Goal: Book appointment/travel/reservation

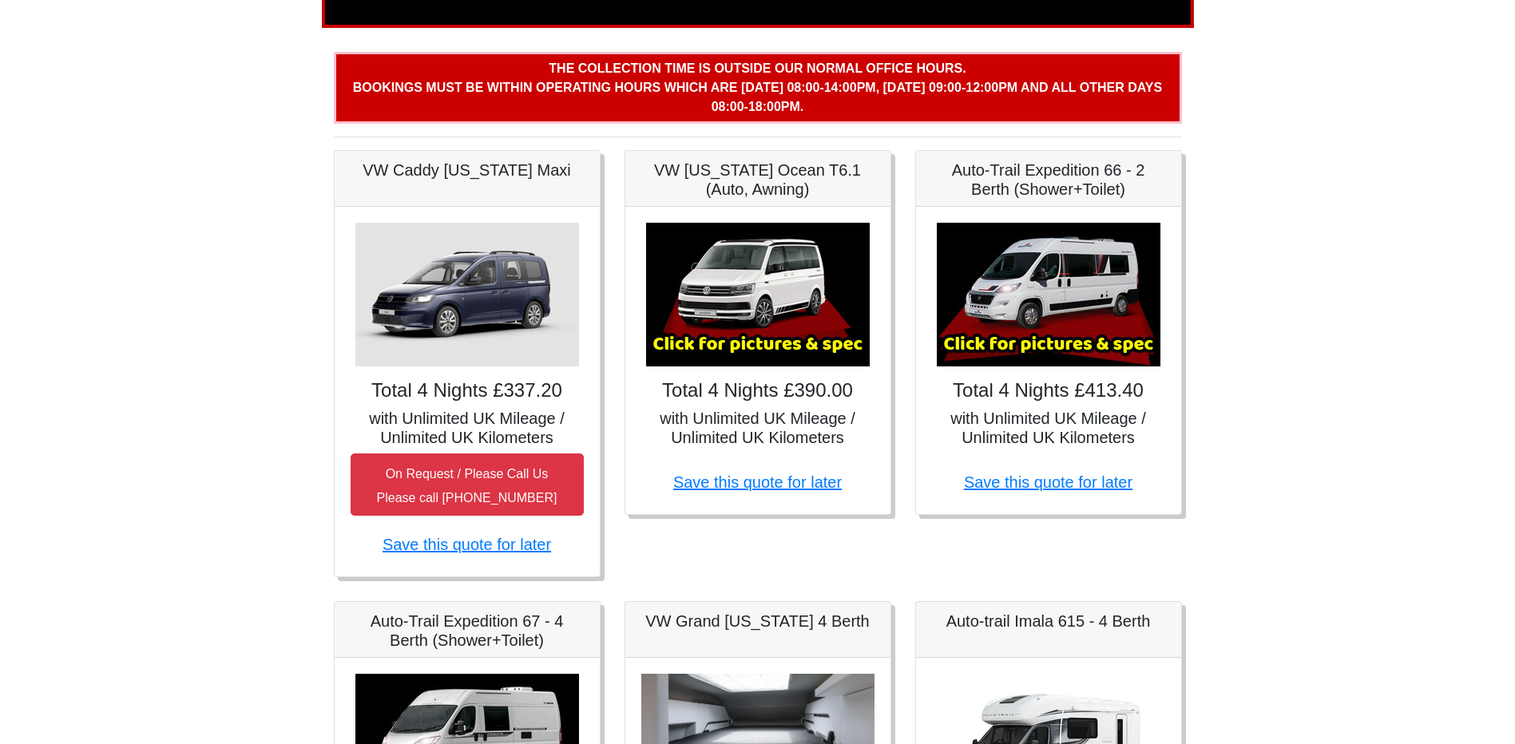
scroll to position [79, 0]
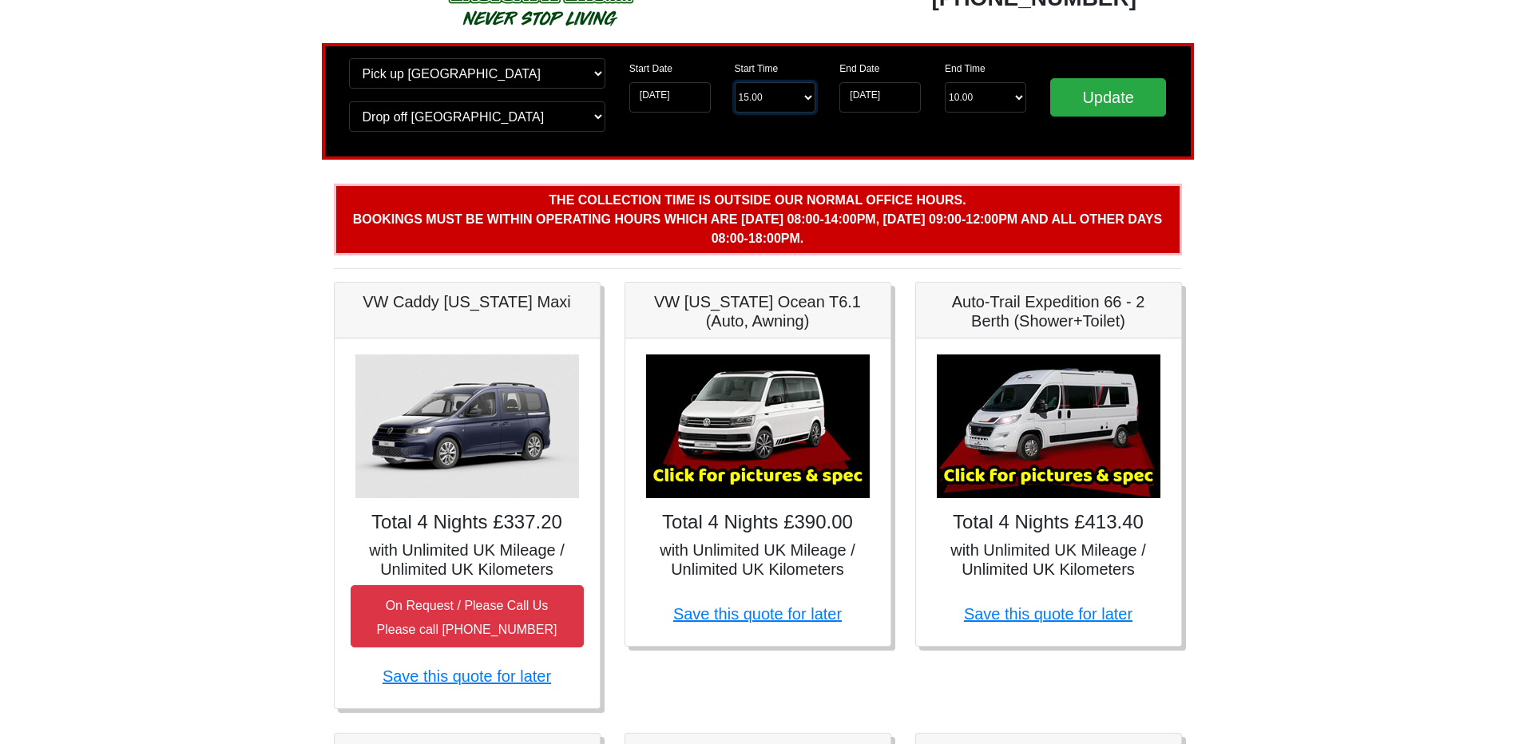
click at [751, 100] on select "Start Time 15.00 -------- 11.00 am ([DATE] & [DATE] Only) 12.00 pm ([DATE]) 13.…" at bounding box center [775, 97] width 81 height 30
select select "11.00"
click at [735, 82] on select "Start Time 15.00 -------- 11.00 am ([DATE] & [DATE] Only) 12.00 pm ([DATE]) 13.…" at bounding box center [775, 97] width 81 height 30
click at [1072, 97] on input "Update" at bounding box center [1108, 97] width 117 height 38
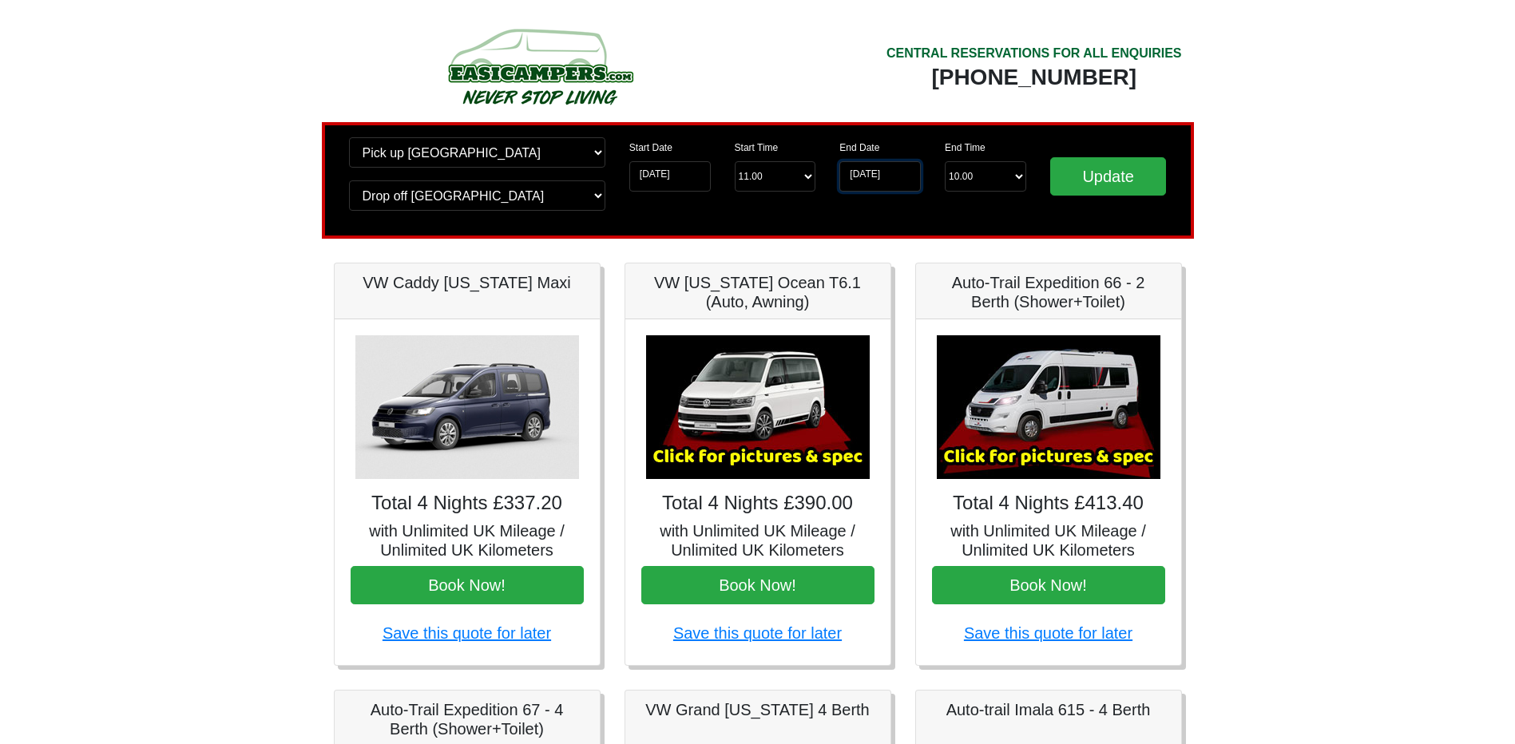
click at [865, 165] on input "[DATE]" at bounding box center [879, 176] width 81 height 30
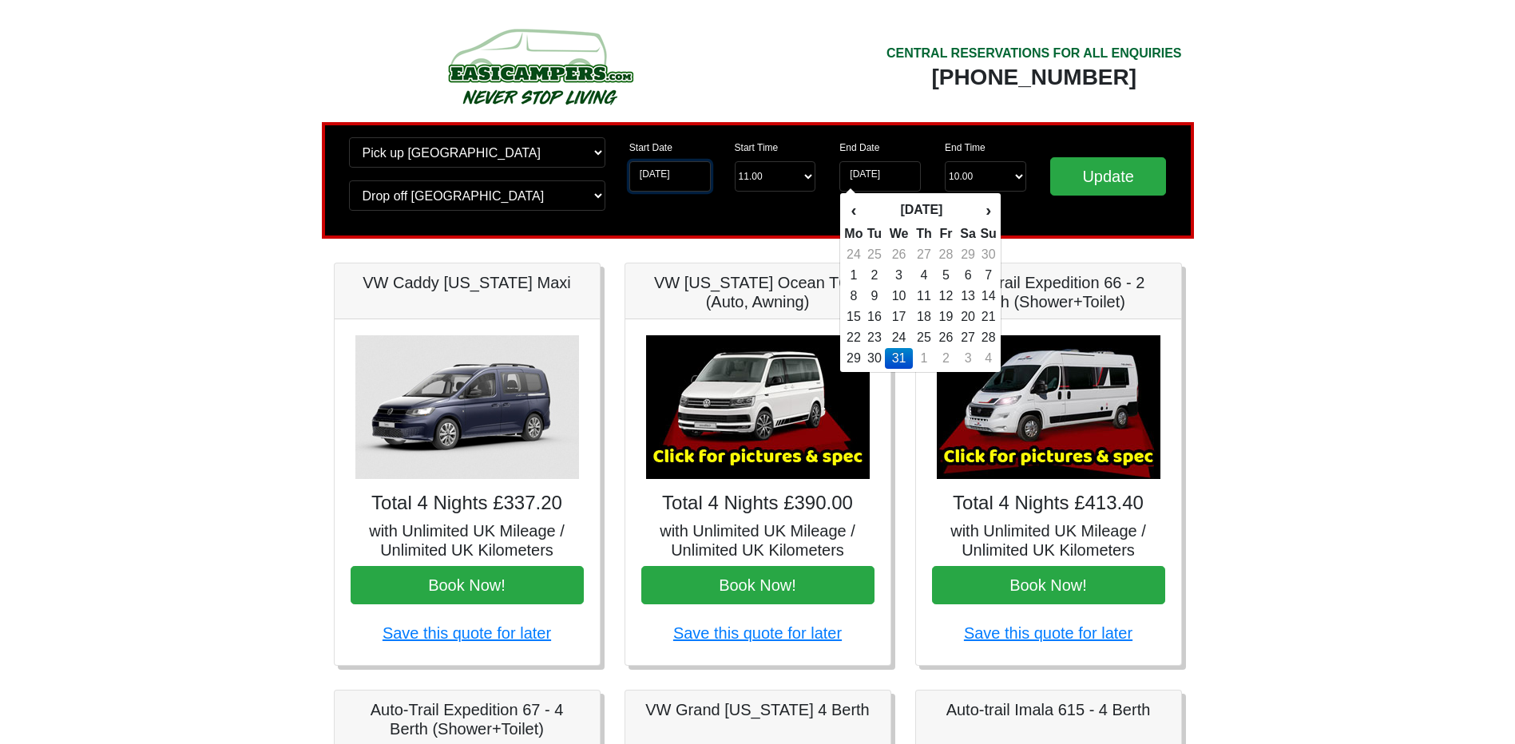
click at [671, 183] on input "[DATE]" at bounding box center [669, 176] width 81 height 30
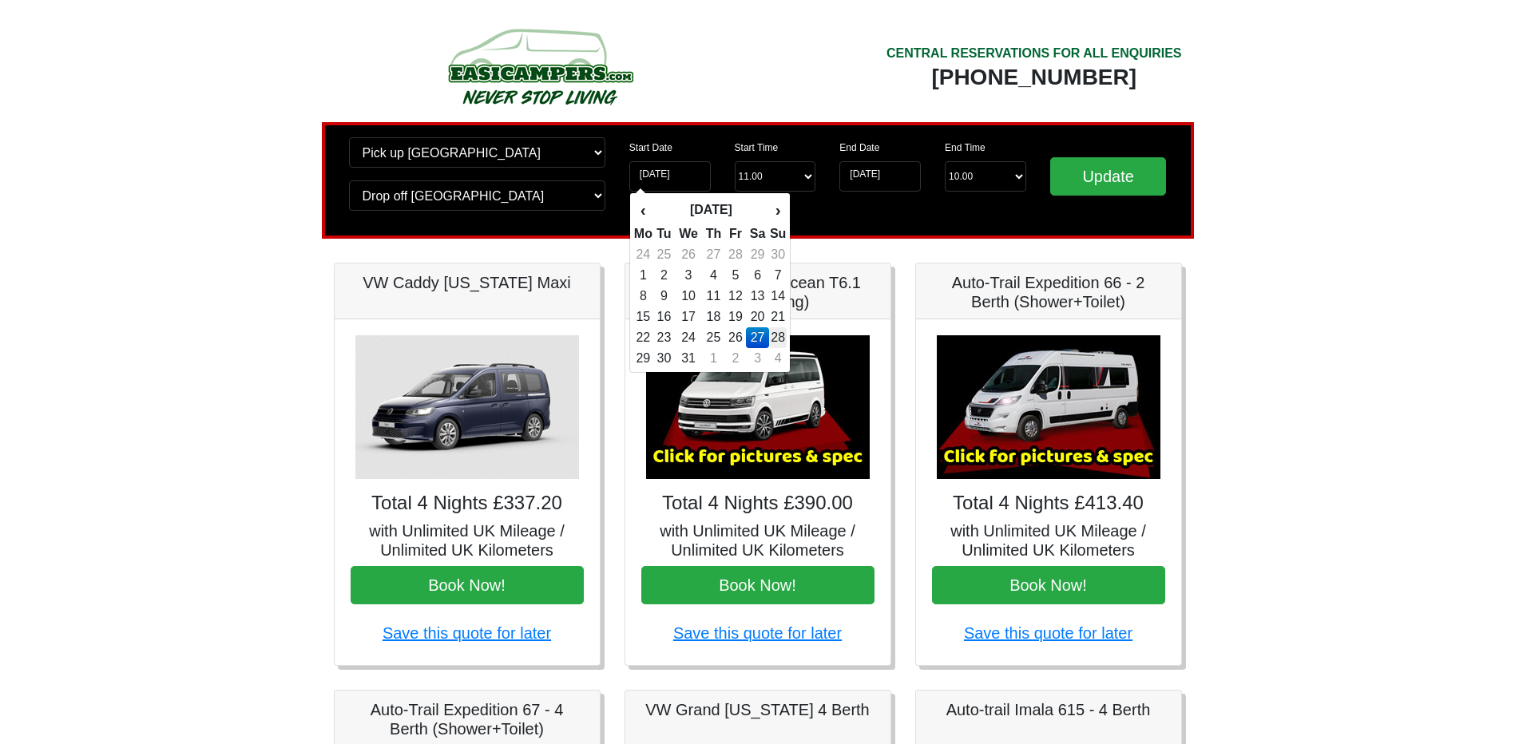
click at [783, 341] on td "28" at bounding box center [778, 337] width 18 height 21
type input "28-12-2025"
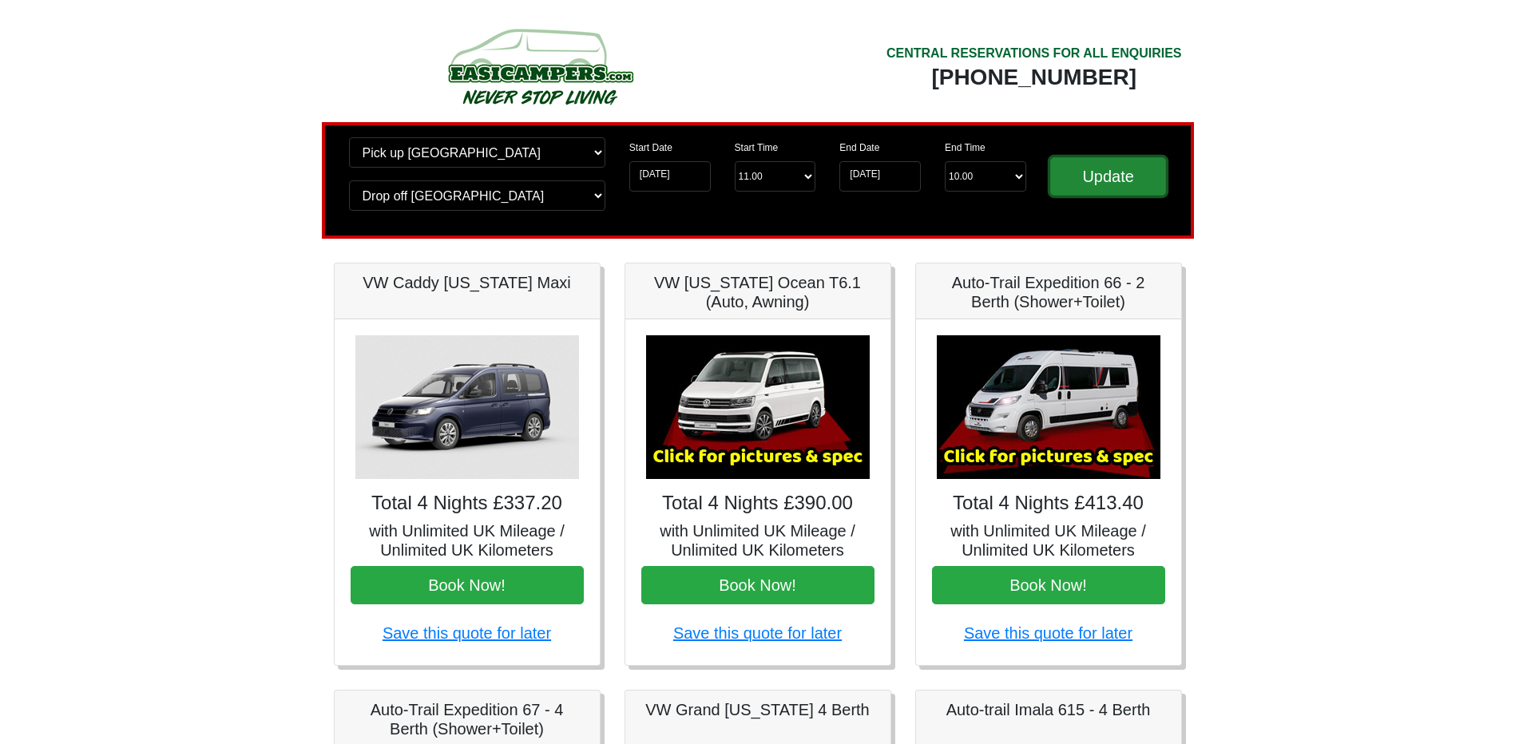
click at [1121, 194] on input "Update" at bounding box center [1108, 176] width 117 height 38
click at [684, 179] on input "28-12-2025" at bounding box center [669, 176] width 81 height 30
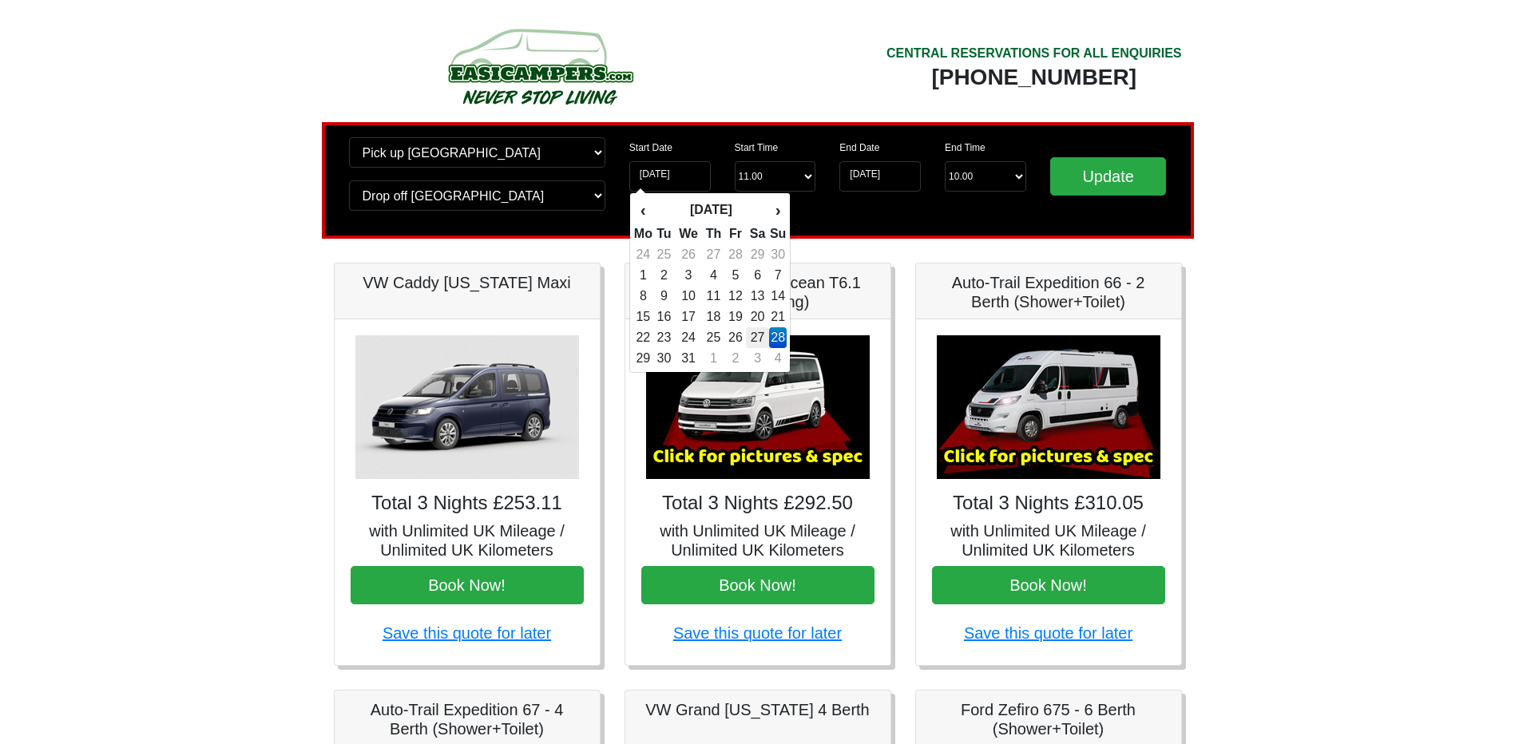
click at [759, 337] on td "27" at bounding box center [757, 337] width 23 height 21
type input "[DATE]"
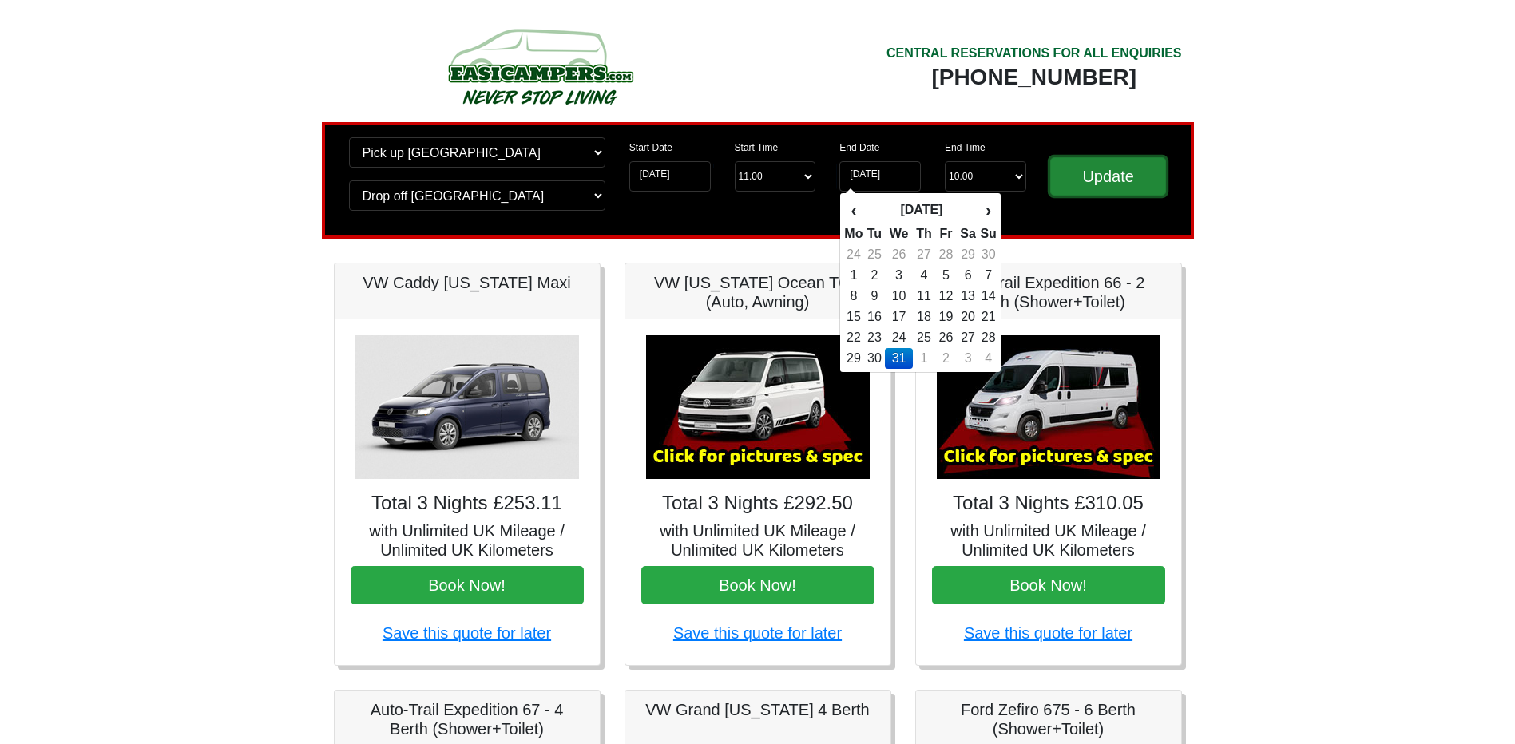
click at [1078, 192] on input "Update" at bounding box center [1108, 176] width 117 height 38
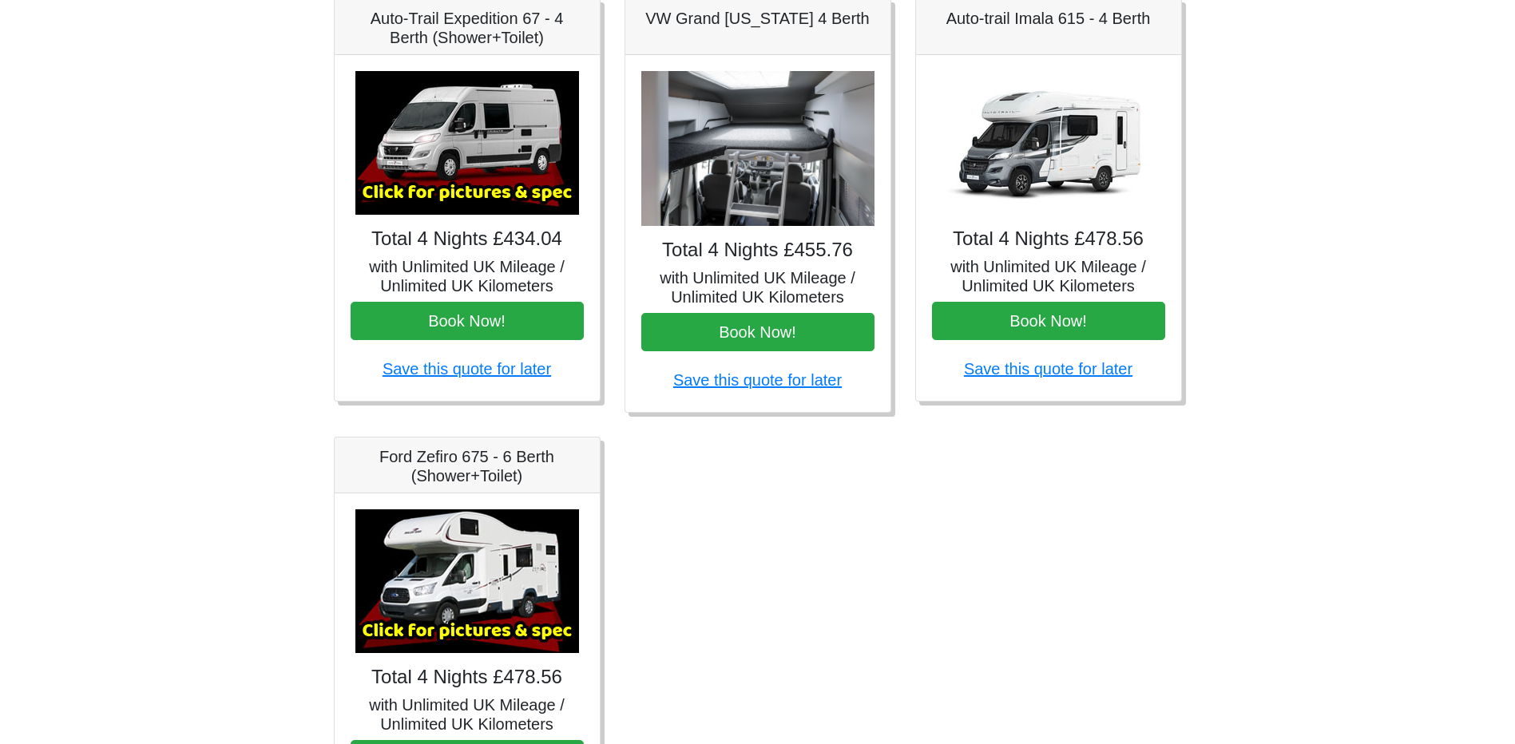
scroll to position [799, 0]
